Goal: Task Accomplishment & Management: Use online tool/utility

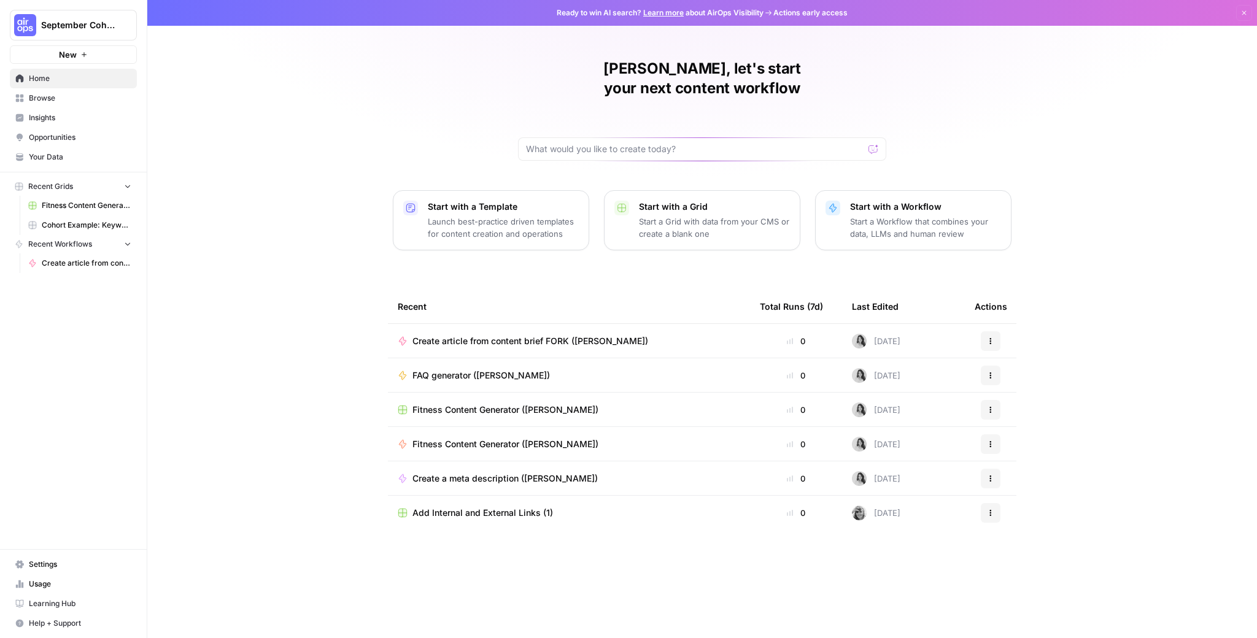
click at [546, 335] on span "Create article from content brief FORK ([PERSON_NAME])" at bounding box center [530, 341] width 236 height 12
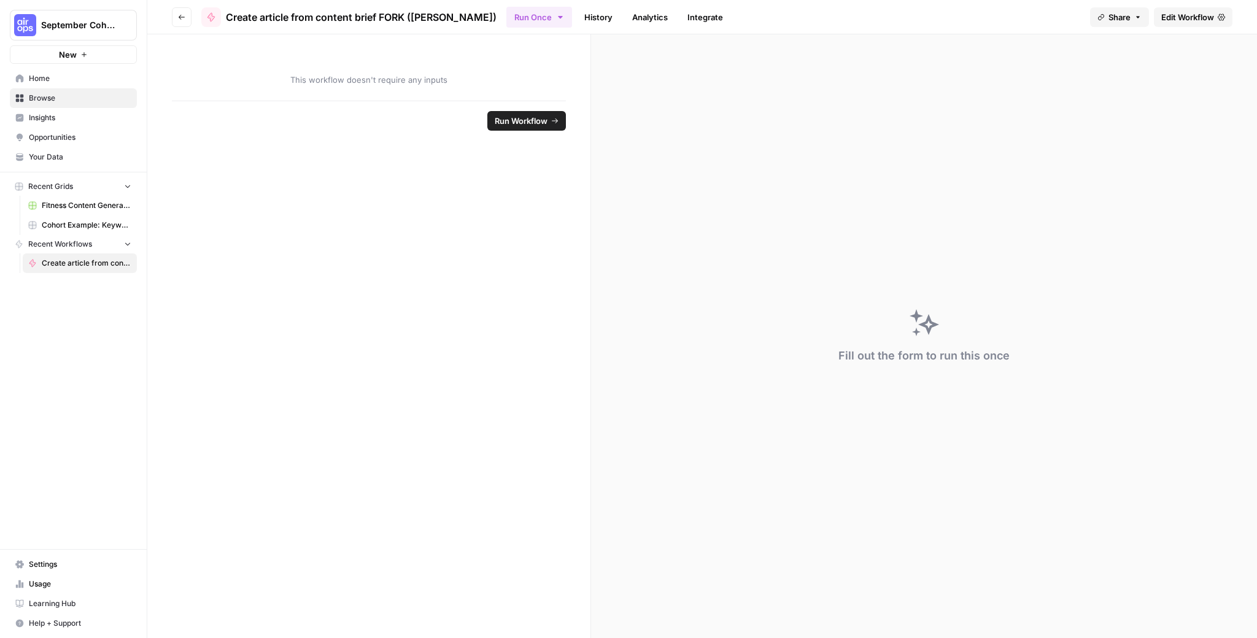
click at [175, 14] on button "Go back" at bounding box center [182, 17] width 20 height 20
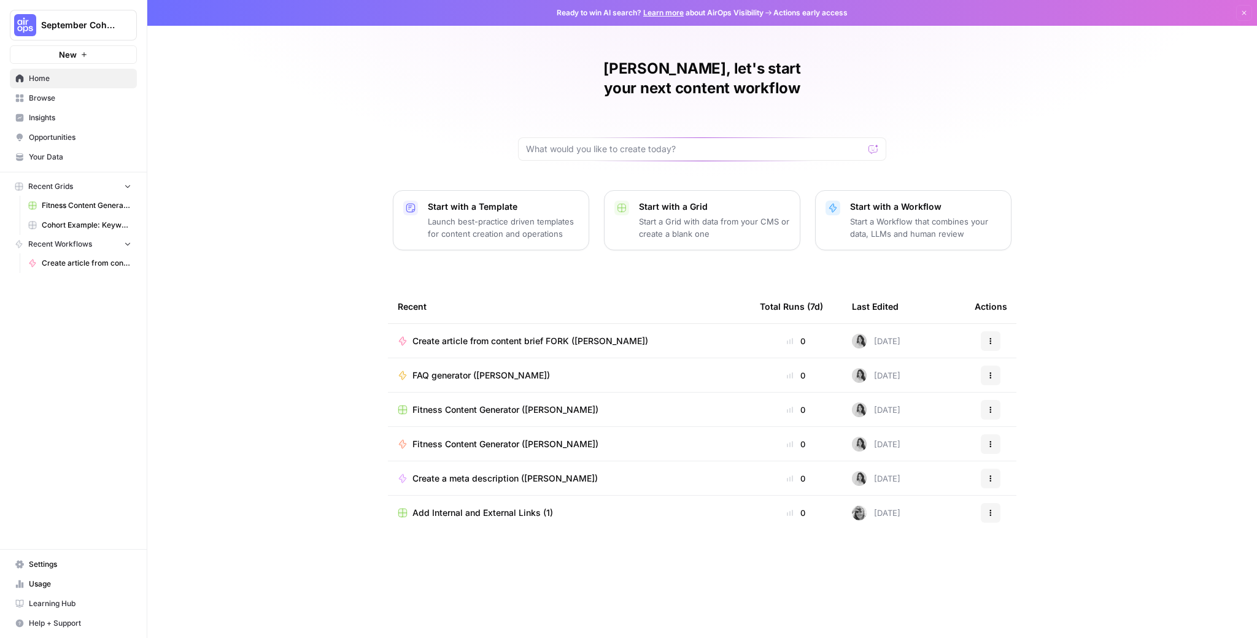
click at [38, 93] on span "Browse" at bounding box center [80, 98] width 103 height 11
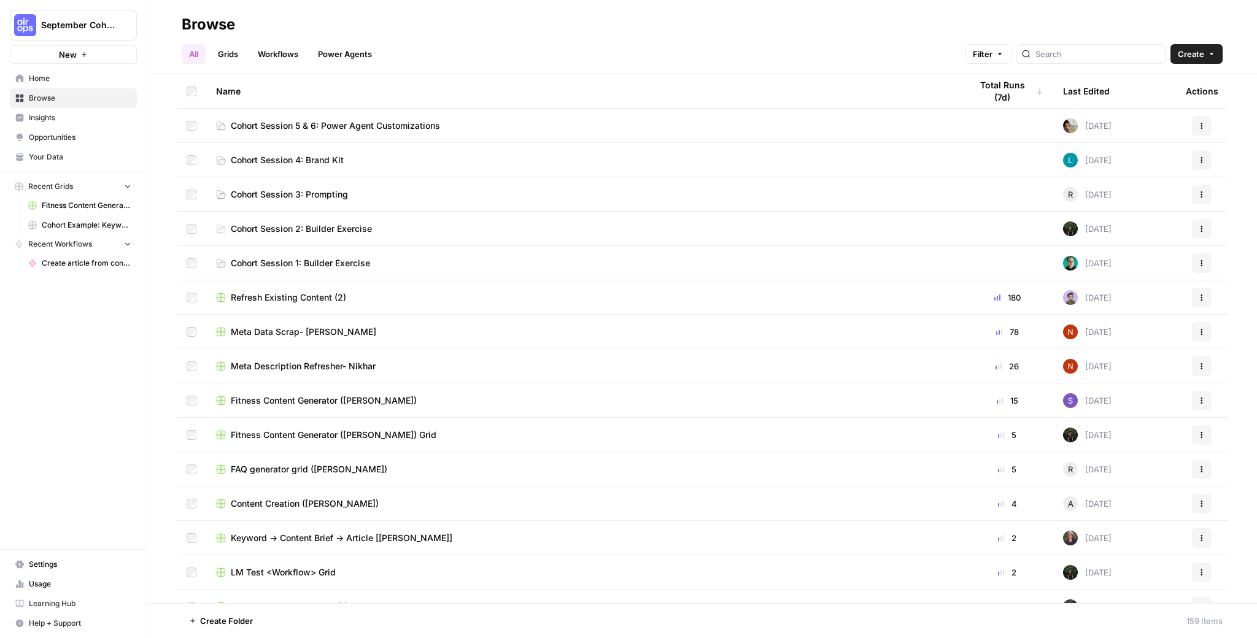
click at [50, 75] on span "Home" at bounding box center [80, 78] width 103 height 11
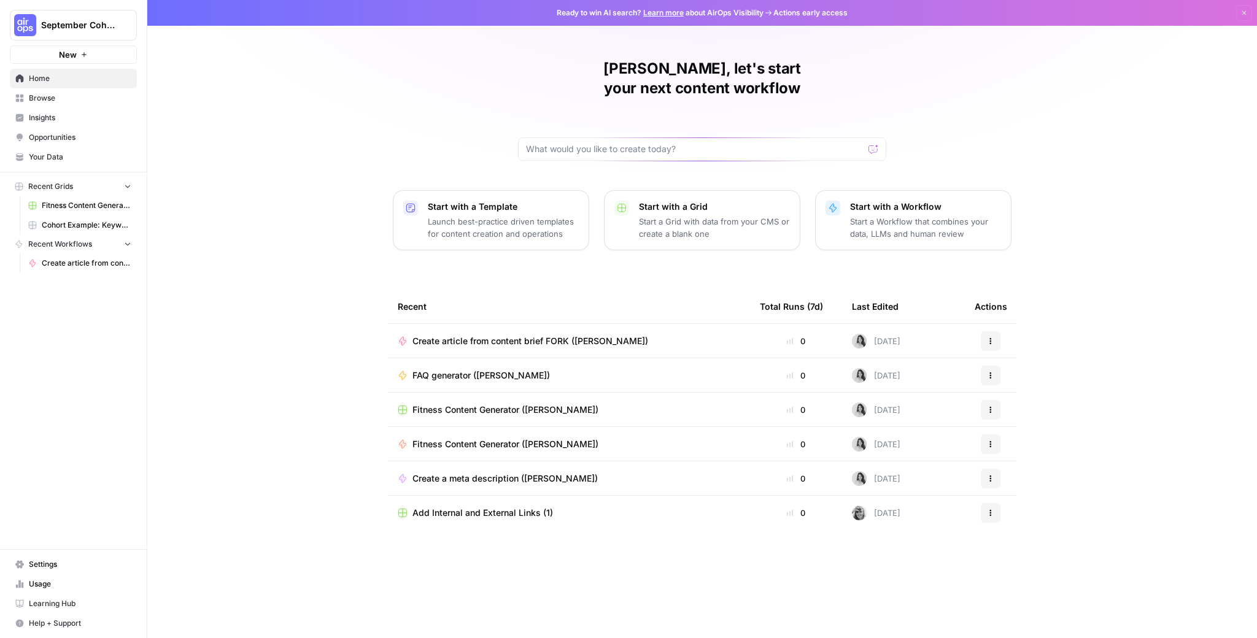
click at [496, 290] on div "Recent" at bounding box center [569, 307] width 343 height 34
click at [551, 335] on span "Create article from content brief FORK ([PERSON_NAME])" at bounding box center [530, 341] width 236 height 12
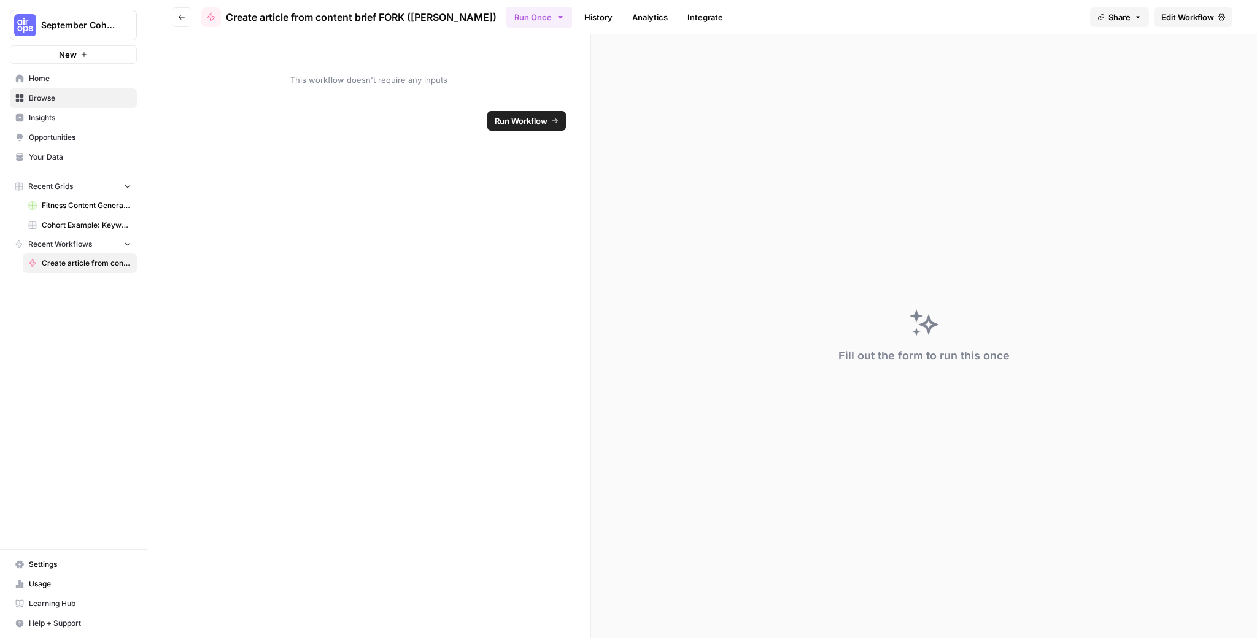
click at [172, 18] on button "Go back" at bounding box center [182, 17] width 20 height 20
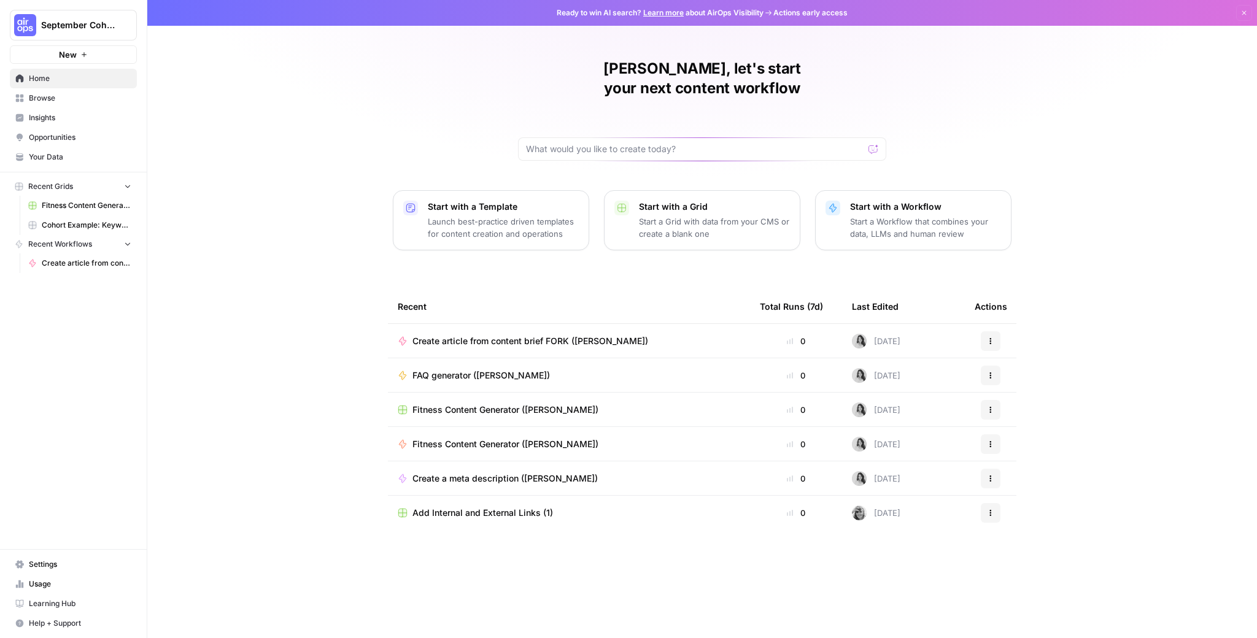
click at [571, 293] on div "Recent" at bounding box center [569, 307] width 343 height 34
click at [102, 224] on span "Cohort Example: Keyword -> Outline -> Article" at bounding box center [87, 225] width 90 height 11
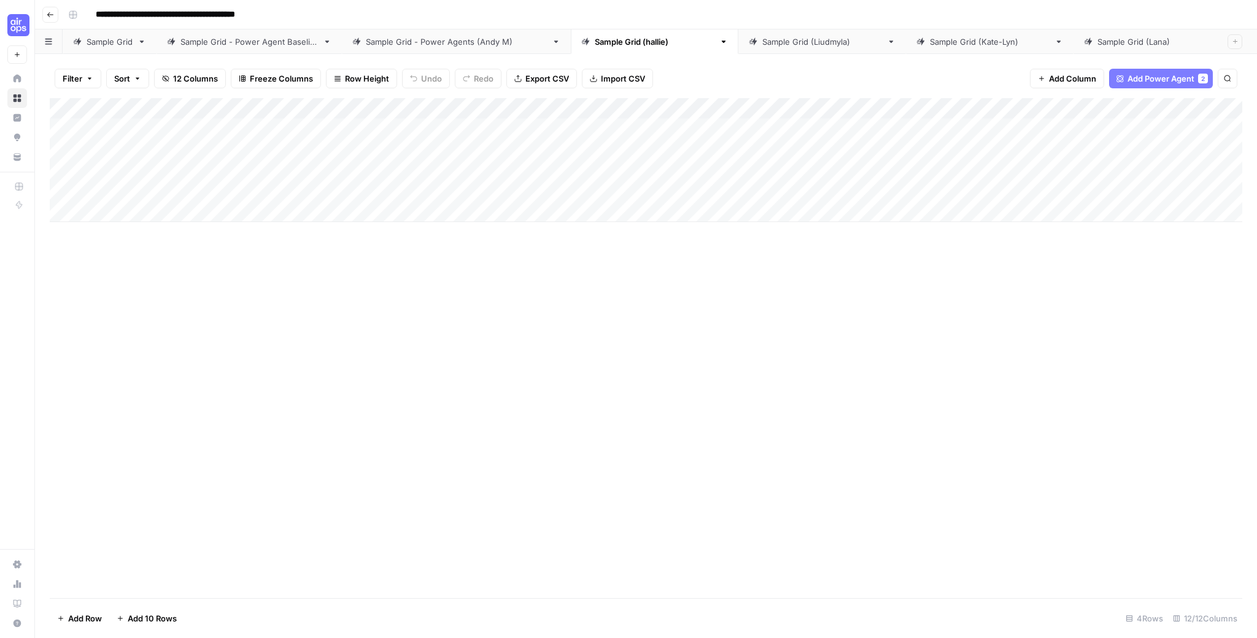
click at [373, 110] on div "Add Column" at bounding box center [646, 160] width 1193 height 124
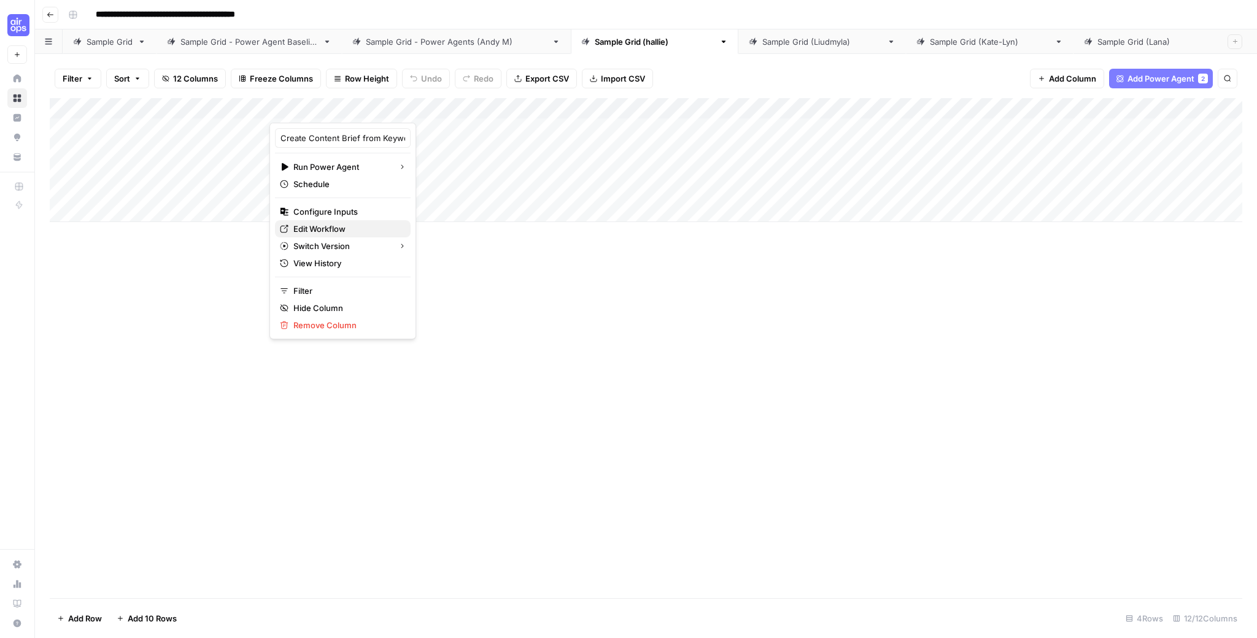
click at [337, 225] on span "Edit Workflow" at bounding box center [346, 229] width 107 height 12
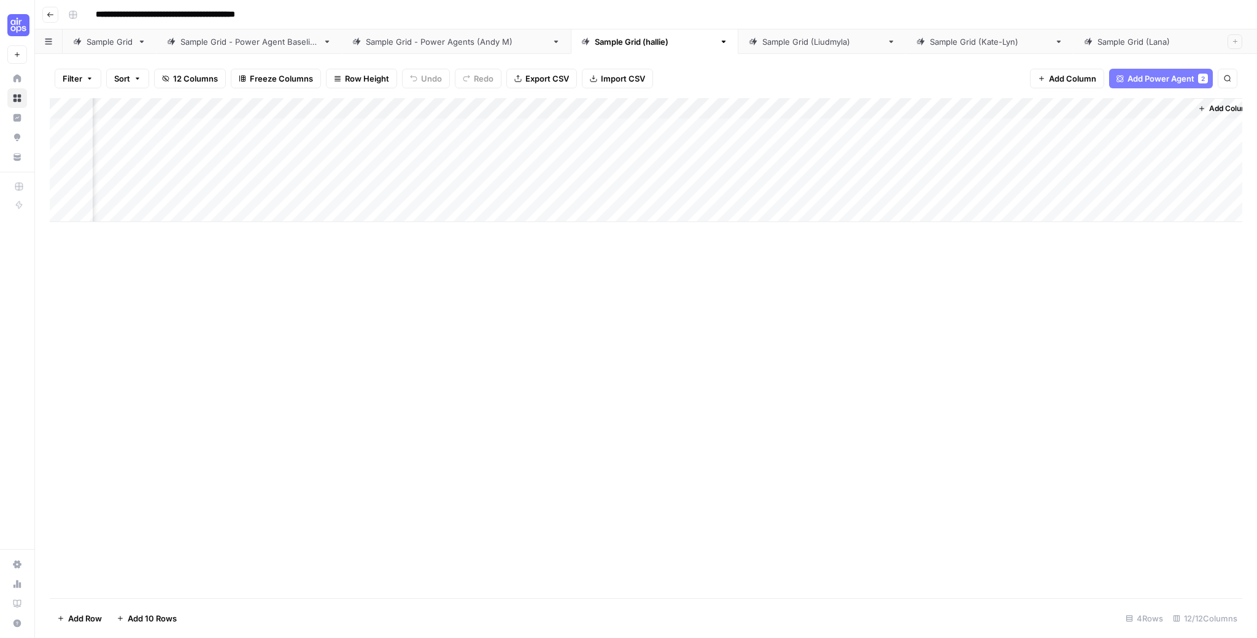
scroll to position [0, 541]
click at [1037, 109] on div "Add Column" at bounding box center [646, 160] width 1193 height 124
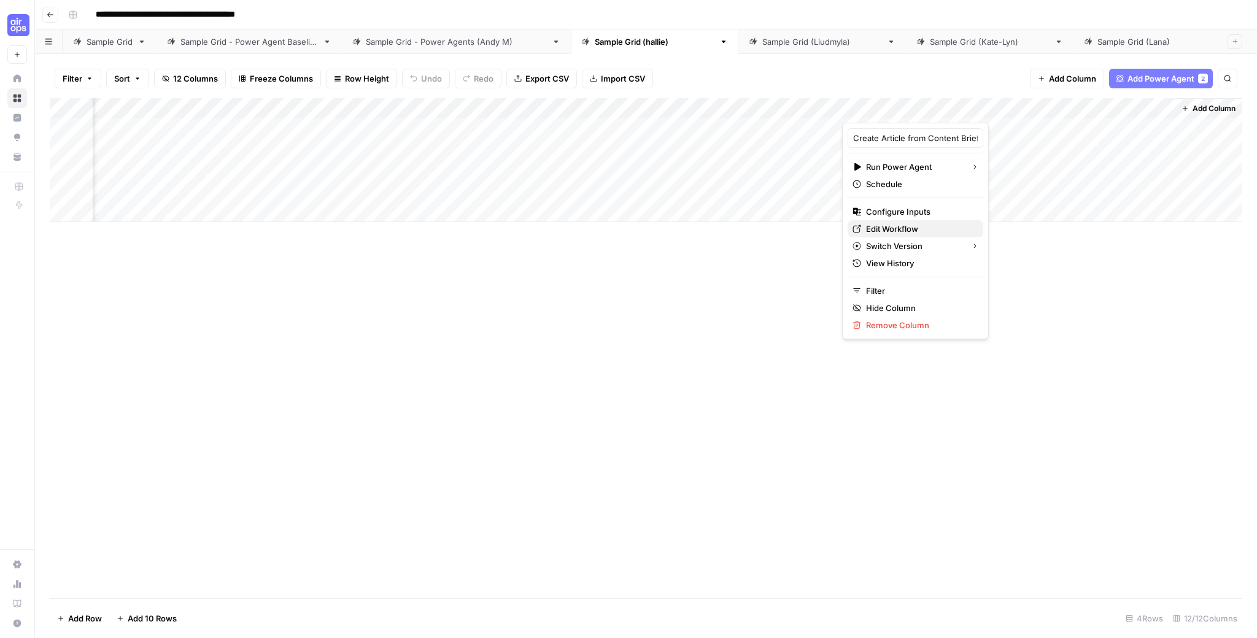
click at [902, 233] on span "Edit Workflow" at bounding box center [919, 229] width 107 height 12
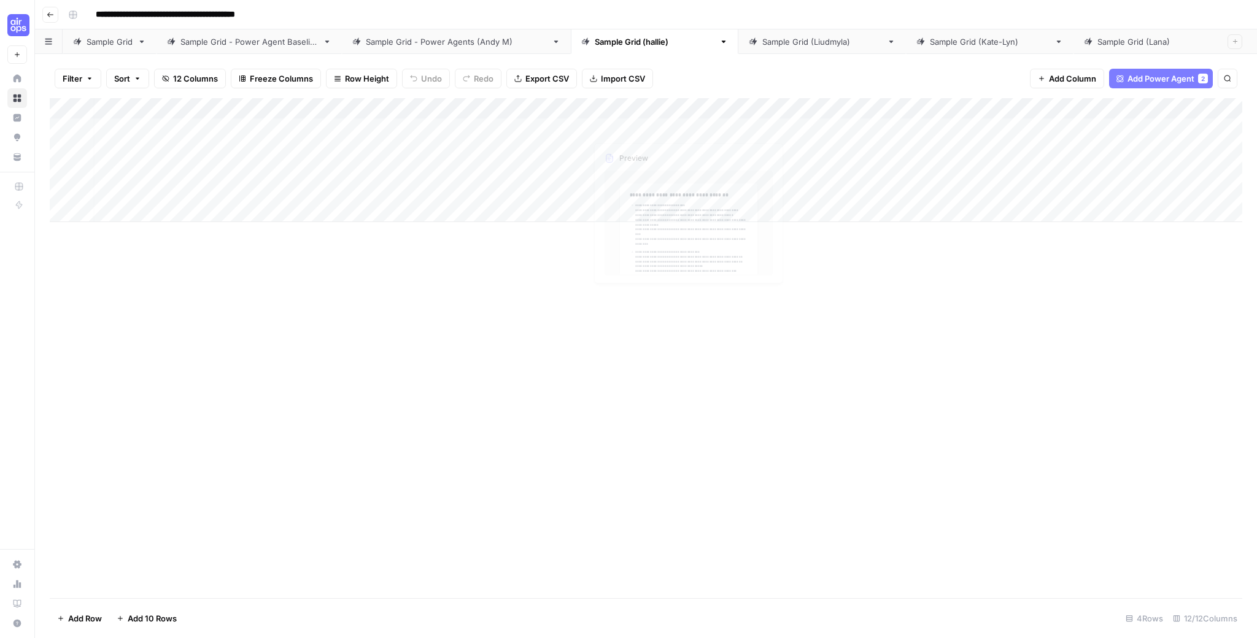
scroll to position [0, 0]
click at [191, 127] on div "Add Column" at bounding box center [646, 160] width 1193 height 124
click at [473, 129] on div "Add Column" at bounding box center [646, 160] width 1193 height 124
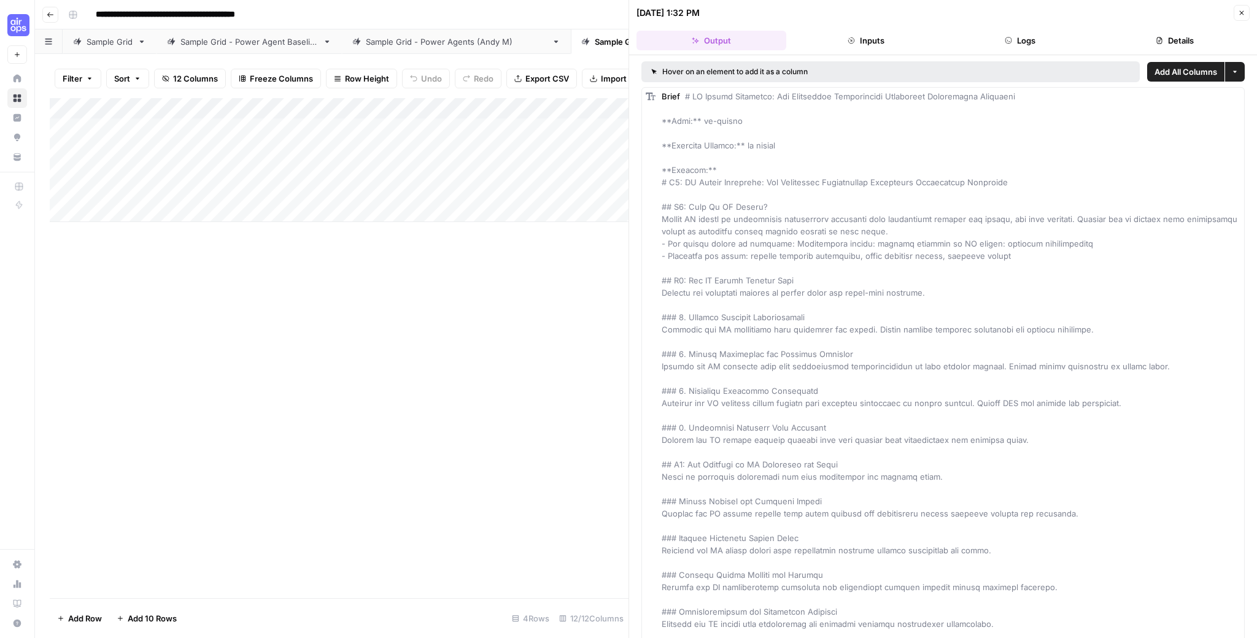
click at [1005, 38] on icon "button" at bounding box center [1008, 40] width 7 height 7
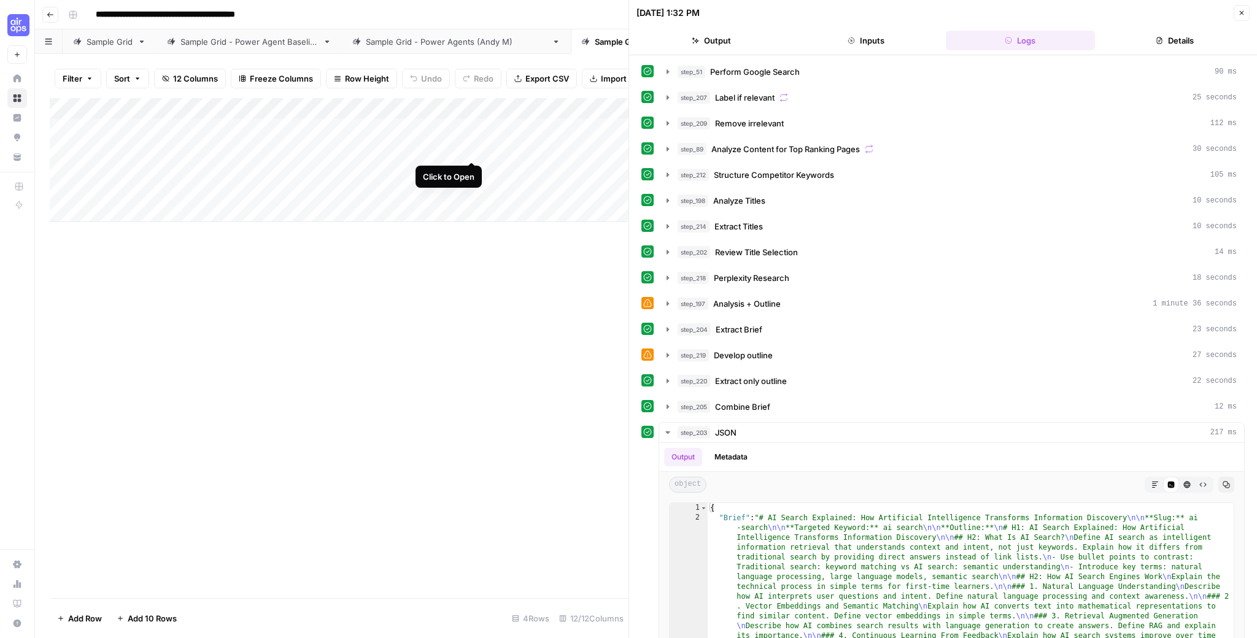
click at [472, 147] on div "Add Column" at bounding box center [339, 160] width 579 height 124
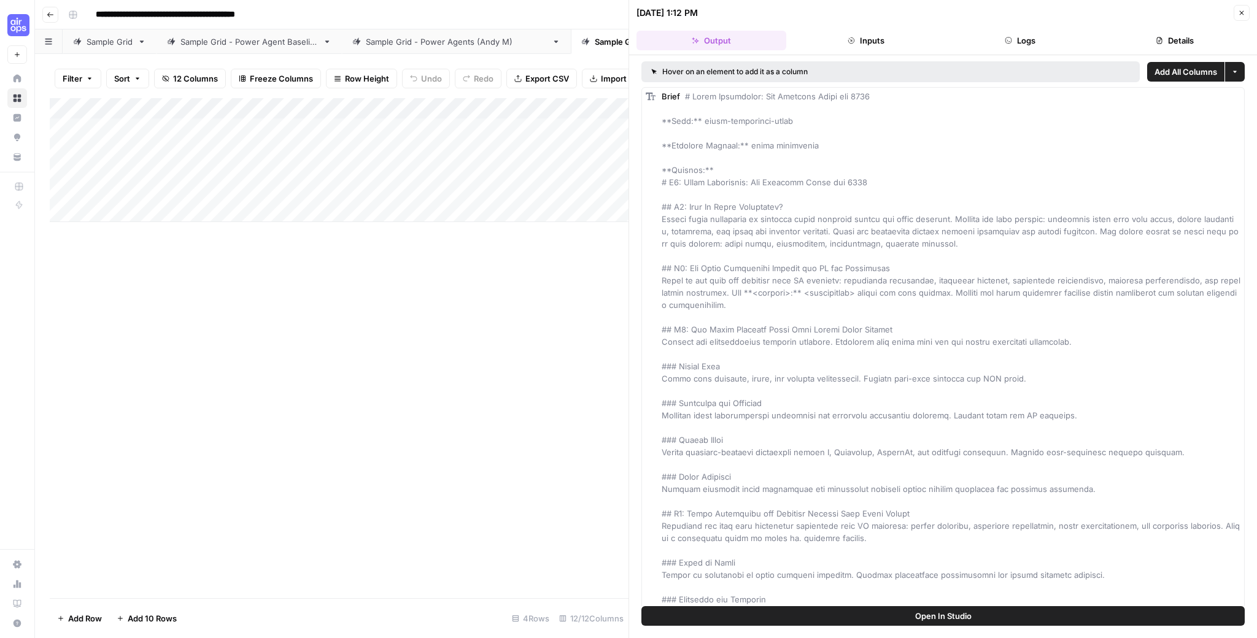
click at [1027, 616] on button "Open In Studio" at bounding box center [942, 616] width 603 height 20
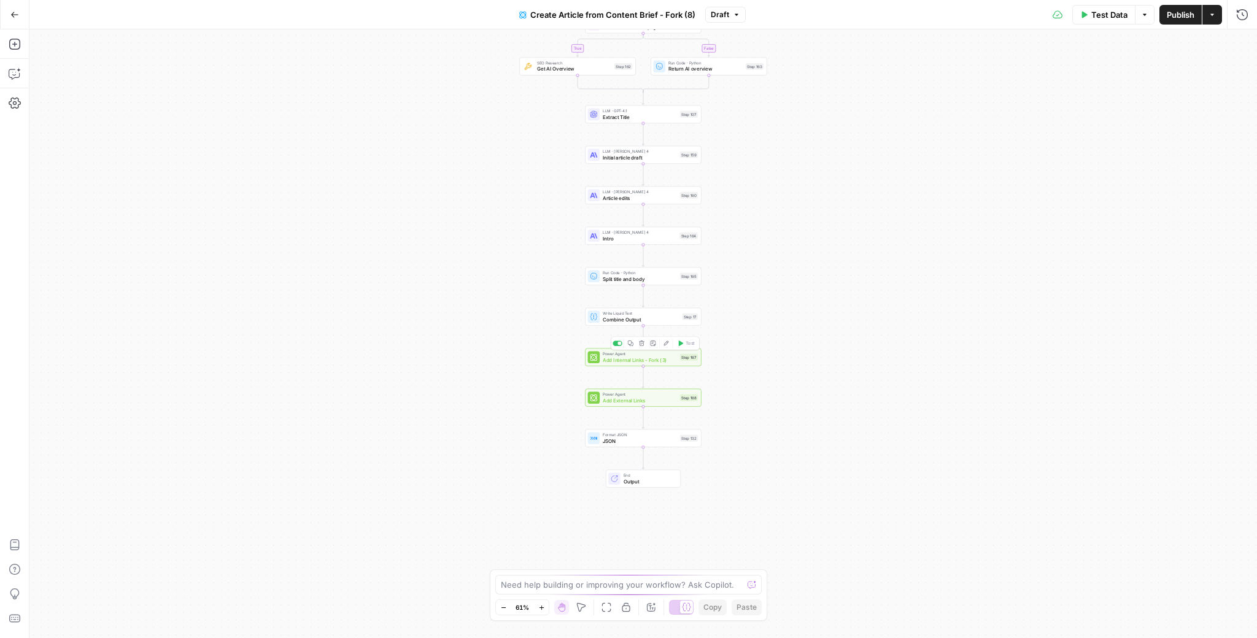
click at [674, 365] on div "Power Agent Add Internal Links - Fork (3) Step 167 Copy step Delete step Add No…" at bounding box center [643, 358] width 116 height 18
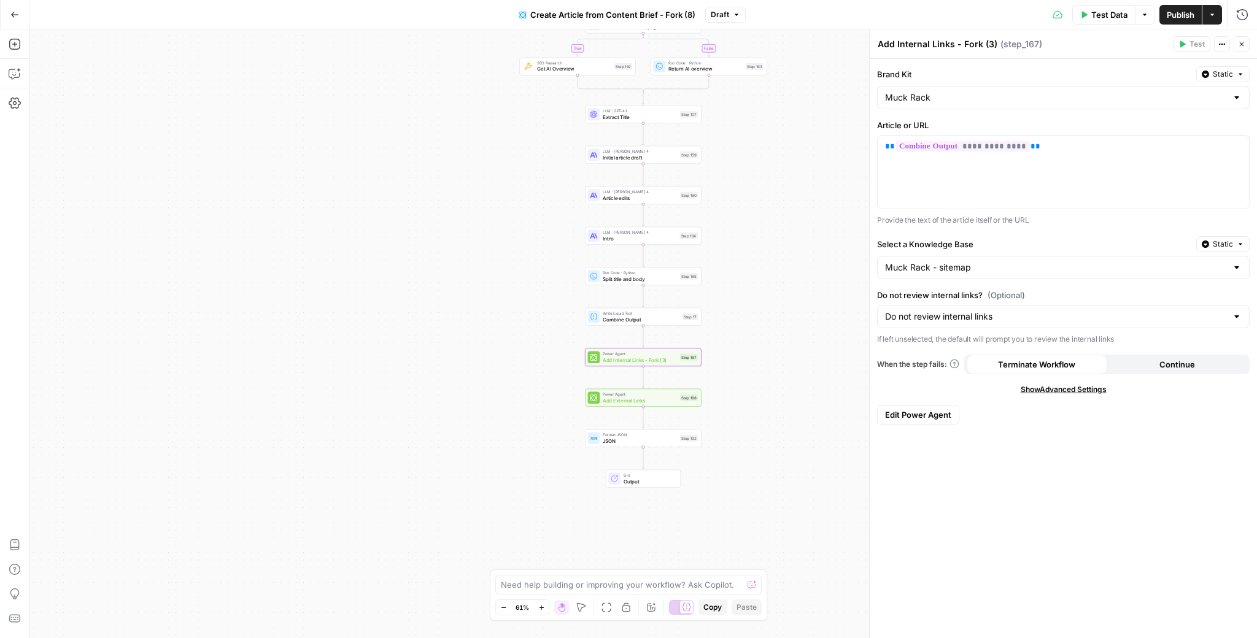
click at [504, 201] on div "true false Workflow Input Settings Inputs Google Search Google Search Step 139 …" at bounding box center [643, 333] width 1228 height 609
click at [542, 608] on icon "button" at bounding box center [541, 608] width 7 height 7
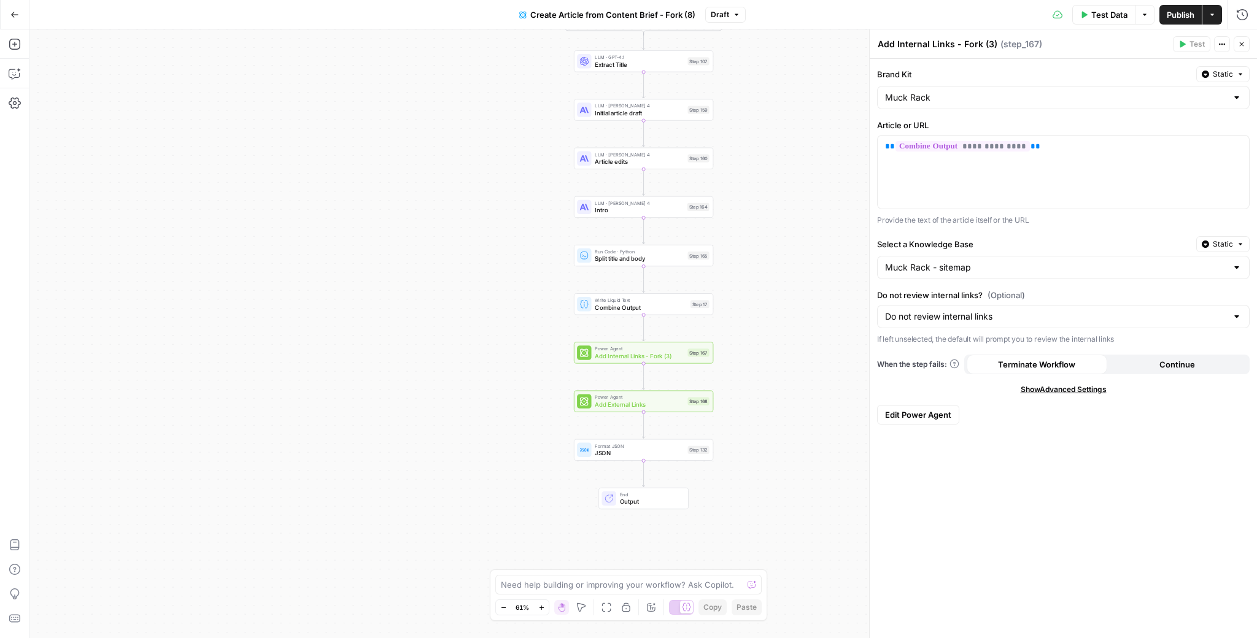
click at [542, 608] on icon "button" at bounding box center [541, 608] width 7 height 7
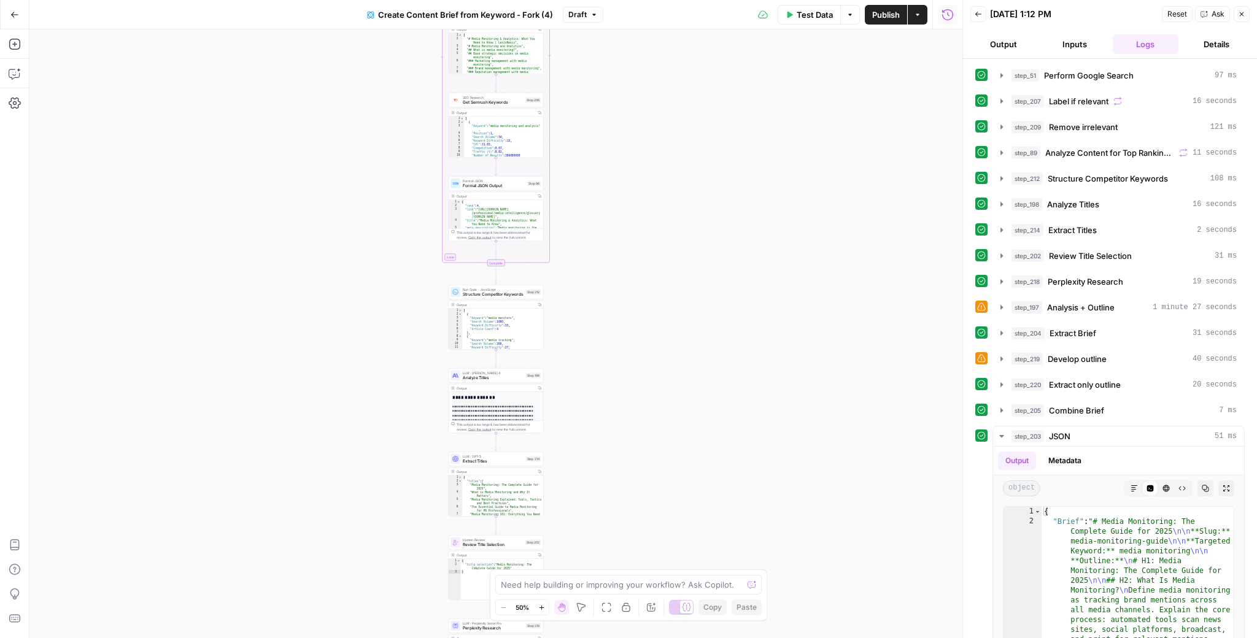
click at [1078, 42] on button "Inputs" at bounding box center [1075, 44] width 66 height 20
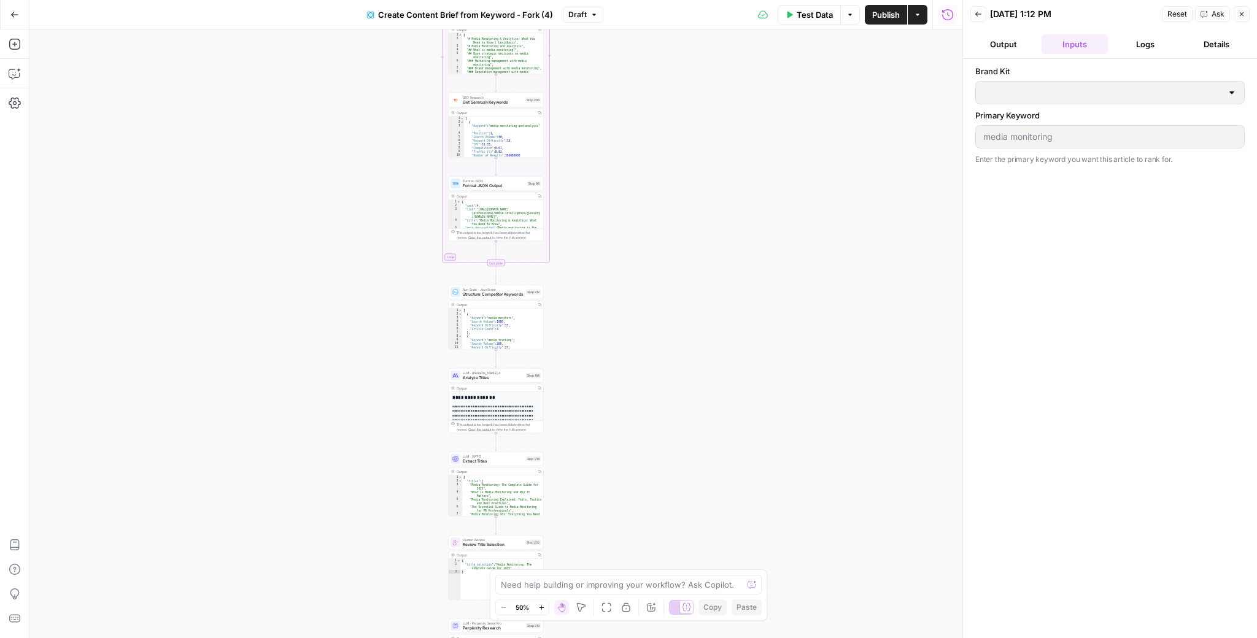
type input "Muck Rack"
click at [598, 247] on div "Workflow Input Settings Inputs Google Search Perform Google Search Step 51 Outp…" at bounding box center [495, 333] width 933 height 609
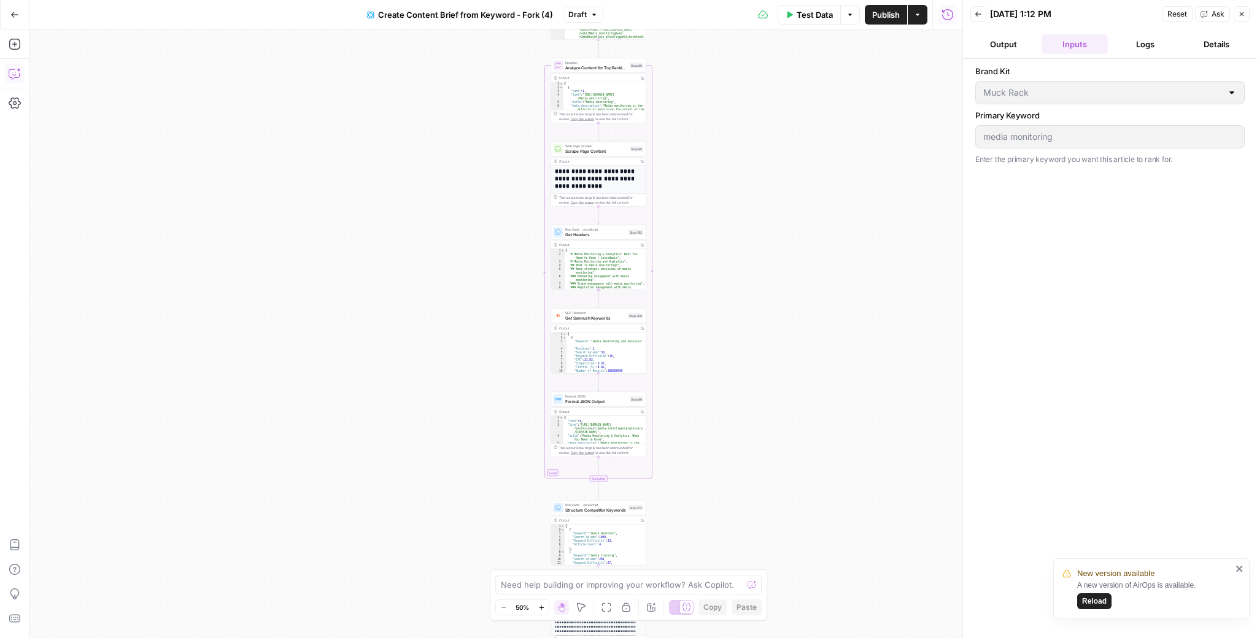
drag, startPoint x: 568, startPoint y: 198, endPoint x: 670, endPoint y: 403, distance: 228.4
click at [671, 411] on div "Workflow Input Settings Inputs Google Search Perform Google Search Step 51 Outp…" at bounding box center [495, 333] width 933 height 609
